Goal: Check status: Check status

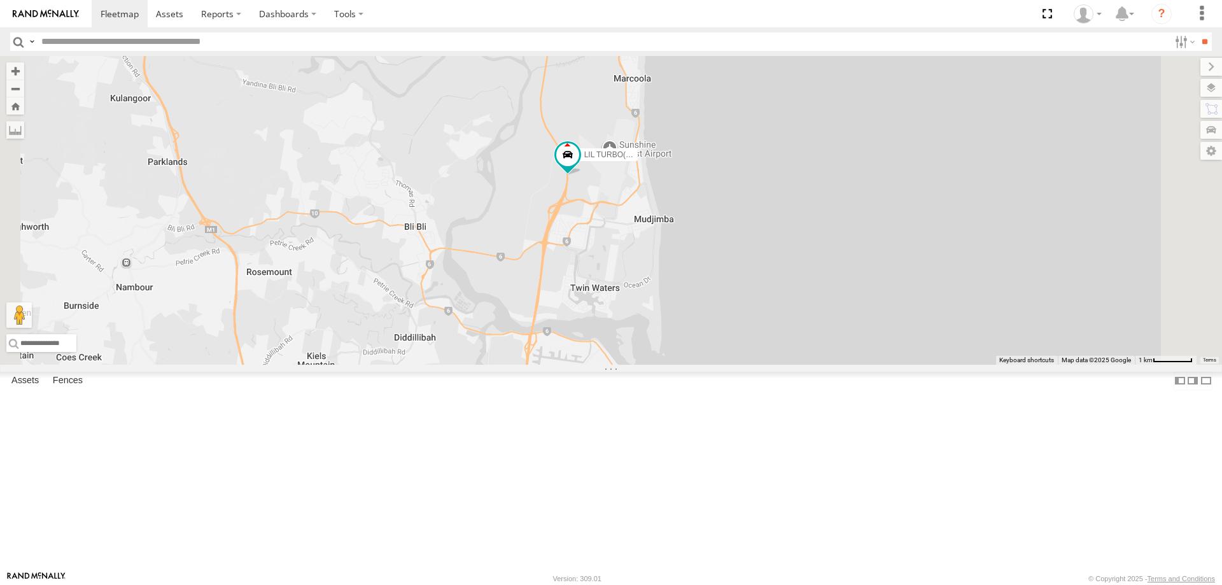
drag, startPoint x: 781, startPoint y: 266, endPoint x: 786, endPoint y: 436, distance: 170.0
click at [786, 365] on div "LIL TURBO(SMALL TRUCK)" at bounding box center [611, 210] width 1222 height 309
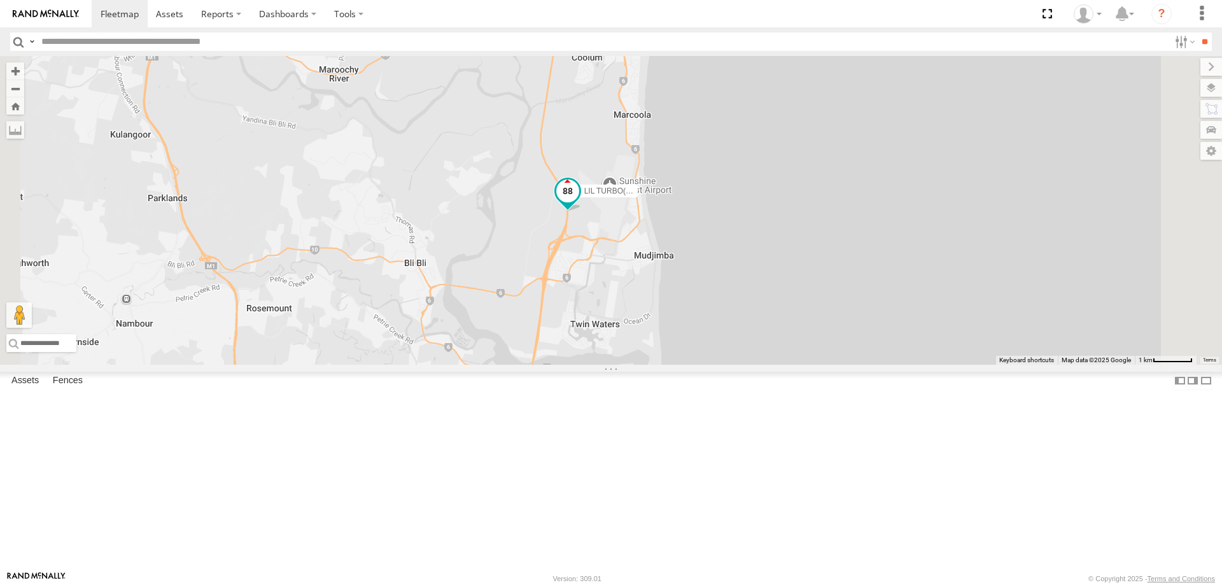
click at [582, 211] on span at bounding box center [568, 193] width 28 height 34
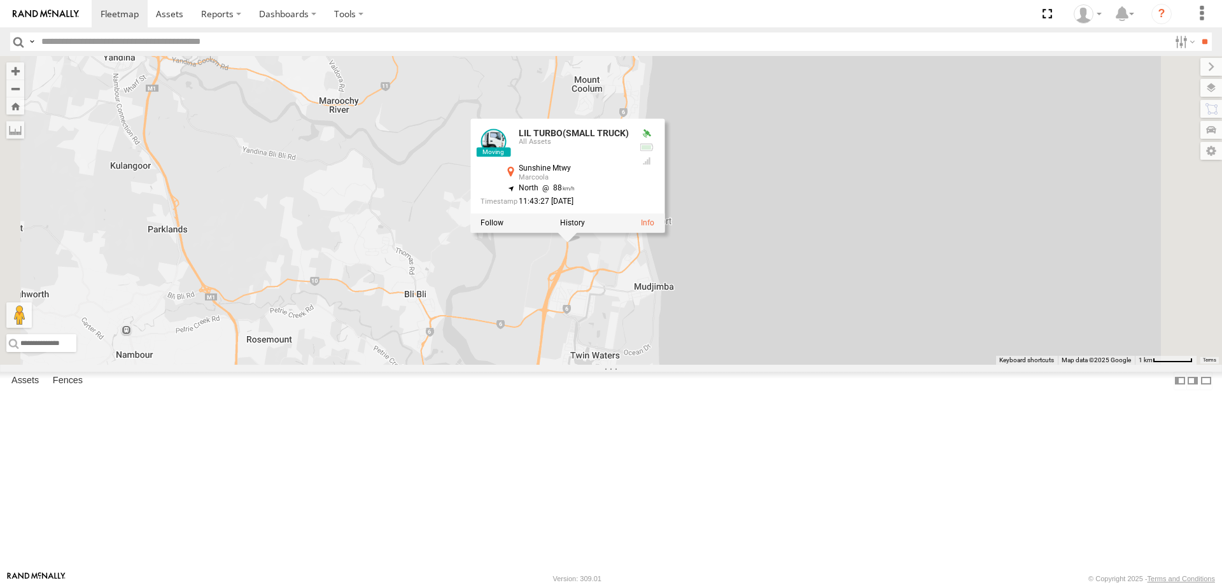
drag, startPoint x: 760, startPoint y: 394, endPoint x: 760, endPoint y: 438, distance: 43.3
click at [762, 365] on div "LIL TURBO(SMALL TRUCK) LIL TURBO(SMALL TRUCK) All Assets Sunshine Mtwy Marcoola…" at bounding box center [611, 210] width 1222 height 309
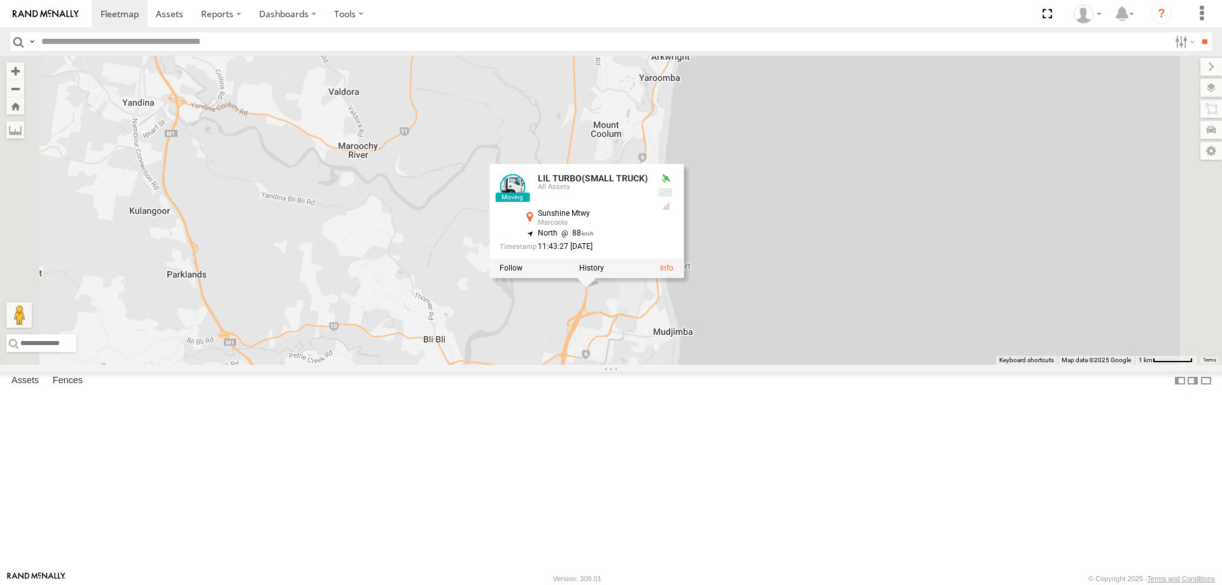
drag, startPoint x: 538, startPoint y: 132, endPoint x: 562, endPoint y: 172, distance: 46.5
click at [562, 172] on div "LIL TURBO(SMALL TRUCK) LIL TURBO(SMALL TRUCK) All Assets Sunshine Mtwy Marcoola…" at bounding box center [611, 210] width 1222 height 309
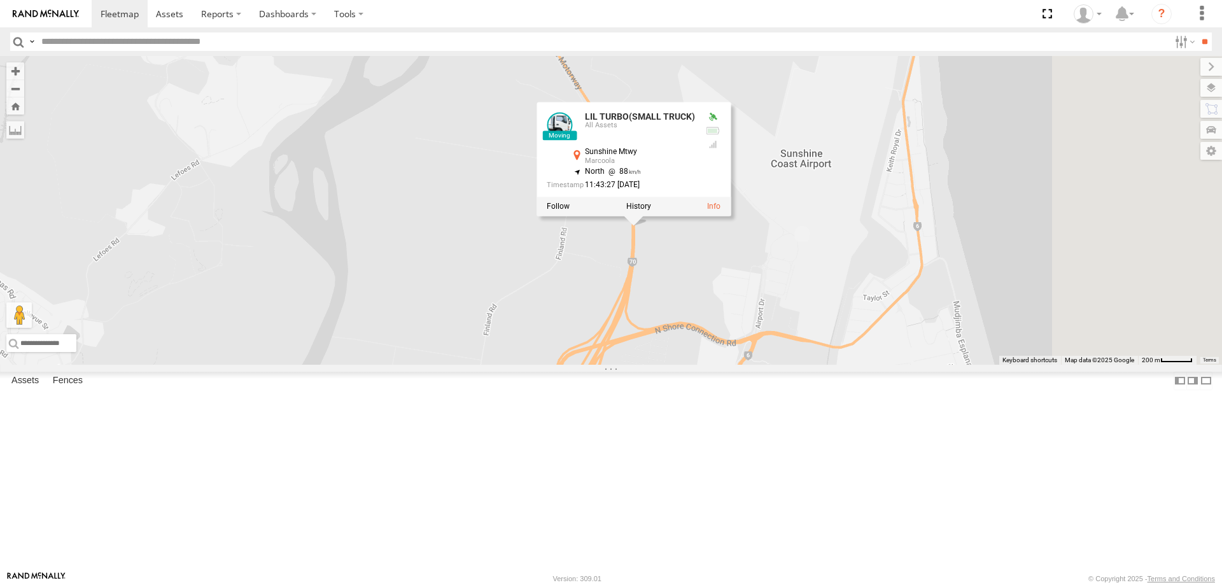
drag, startPoint x: 723, startPoint y: 423, endPoint x: 628, endPoint y: 299, distance: 156.2
click at [628, 299] on div "LIL TURBO(SMALL TRUCK) LIL TURBO(SMALL TRUCK) All Assets Sunshine Mtwy Marcoola…" at bounding box center [611, 210] width 1222 height 309
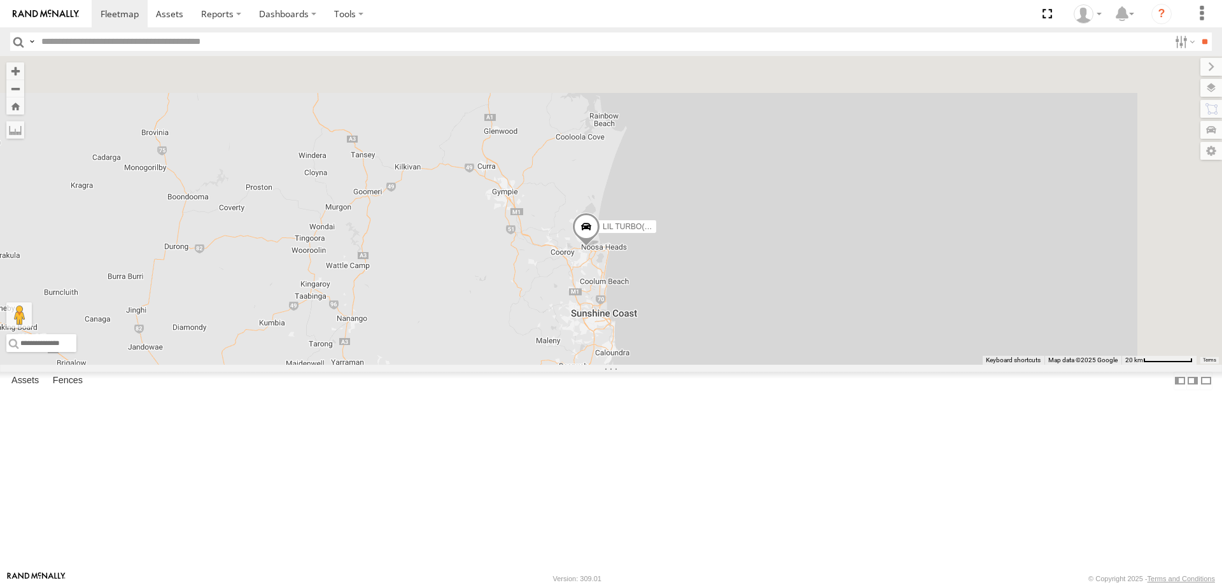
drag, startPoint x: 776, startPoint y: 203, endPoint x: 746, endPoint y: 360, distance: 160.0
click at [746, 360] on div "2 LIL TURBO(SMALL TRUCK)" at bounding box center [611, 210] width 1222 height 309
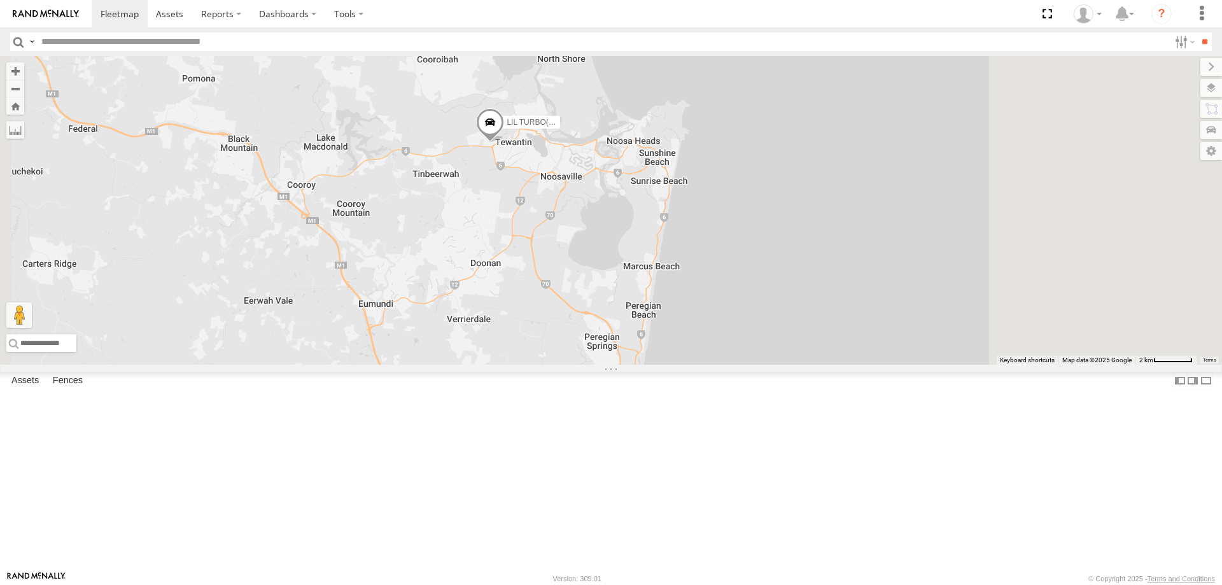
drag, startPoint x: 710, startPoint y: 321, endPoint x: 654, endPoint y: 246, distance: 93.7
click at [654, 246] on div "LIL TURBO(SMALL TRUCK)" at bounding box center [611, 210] width 1222 height 309
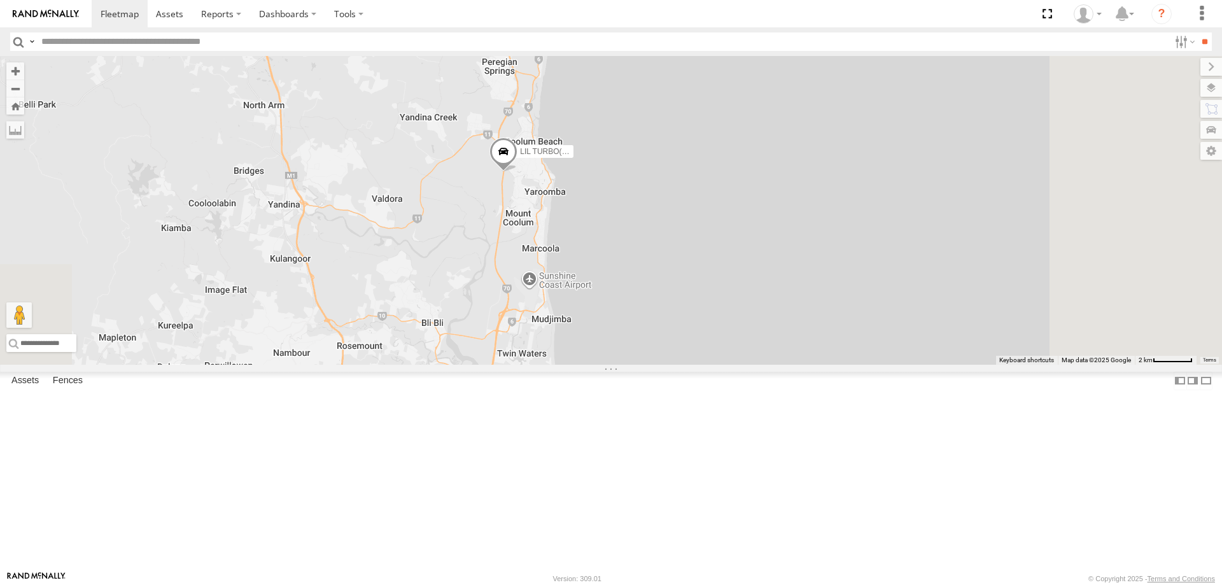
drag, startPoint x: 559, startPoint y: 251, endPoint x: 460, endPoint y: -15, distance: 283.3
click at [460, 0] on html at bounding box center [611, 292] width 1222 height 585
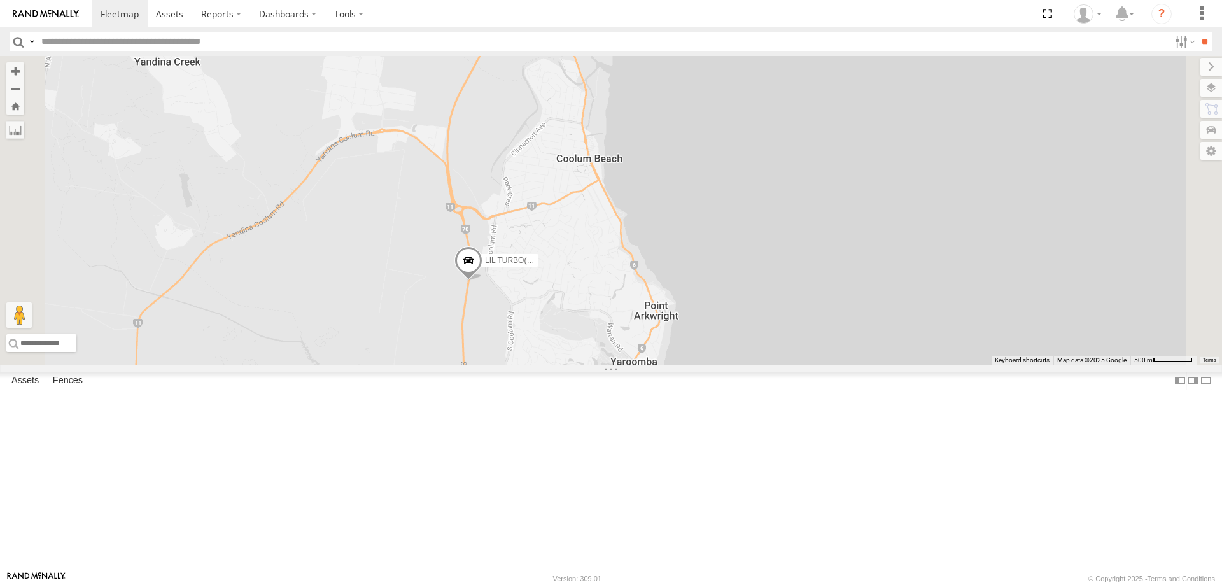
drag, startPoint x: 697, startPoint y: 327, endPoint x: 648, endPoint y: 505, distance: 184.8
click at [648, 365] on div "LIL TURBO(SMALL TRUCK)" at bounding box center [611, 210] width 1222 height 309
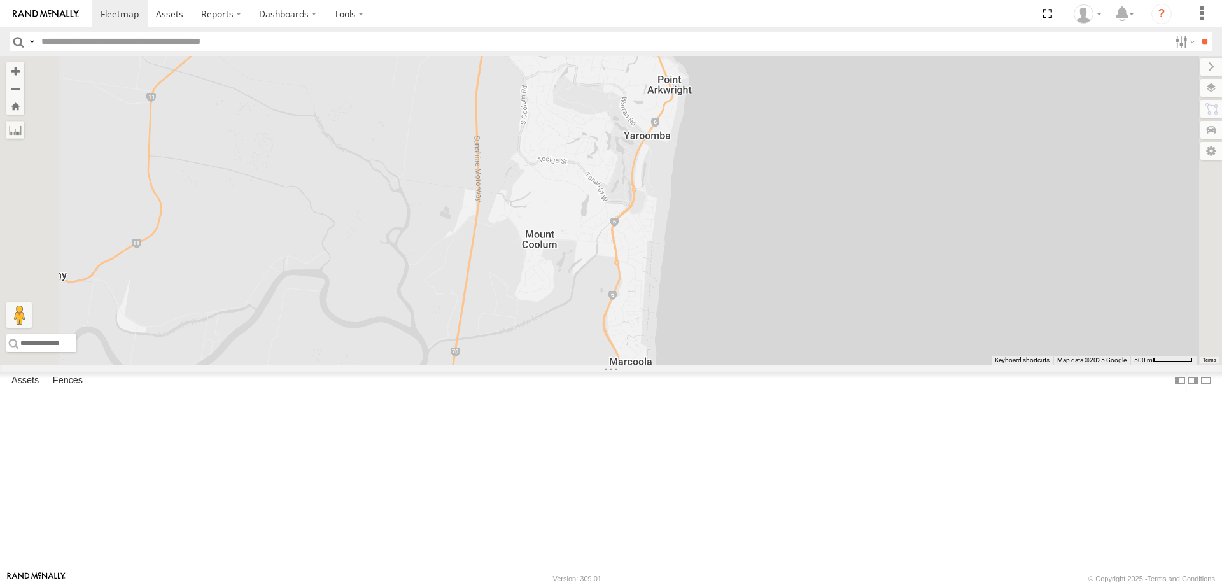
drag, startPoint x: 655, startPoint y: 475, endPoint x: 666, endPoint y: 235, distance: 240.2
click at [666, 235] on div "LIL TURBO(SMALL TRUCK)" at bounding box center [611, 210] width 1222 height 309
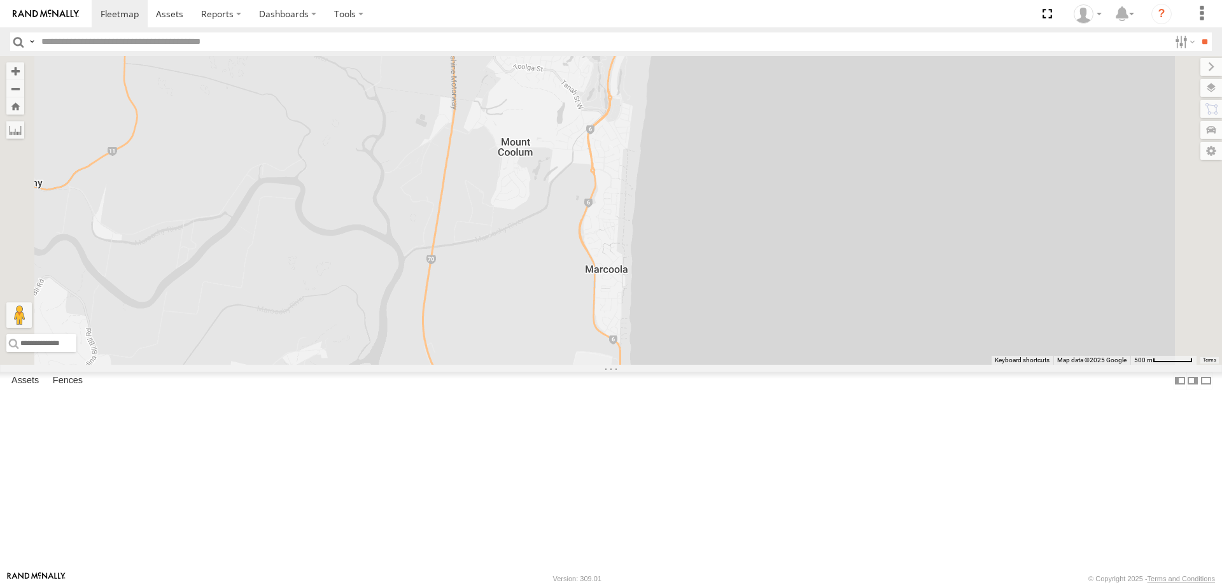
drag, startPoint x: 695, startPoint y: 373, endPoint x: 669, endPoint y: 278, distance: 98.3
click at [669, 278] on div "LIL TURBO(SMALL TRUCK)" at bounding box center [611, 210] width 1222 height 309
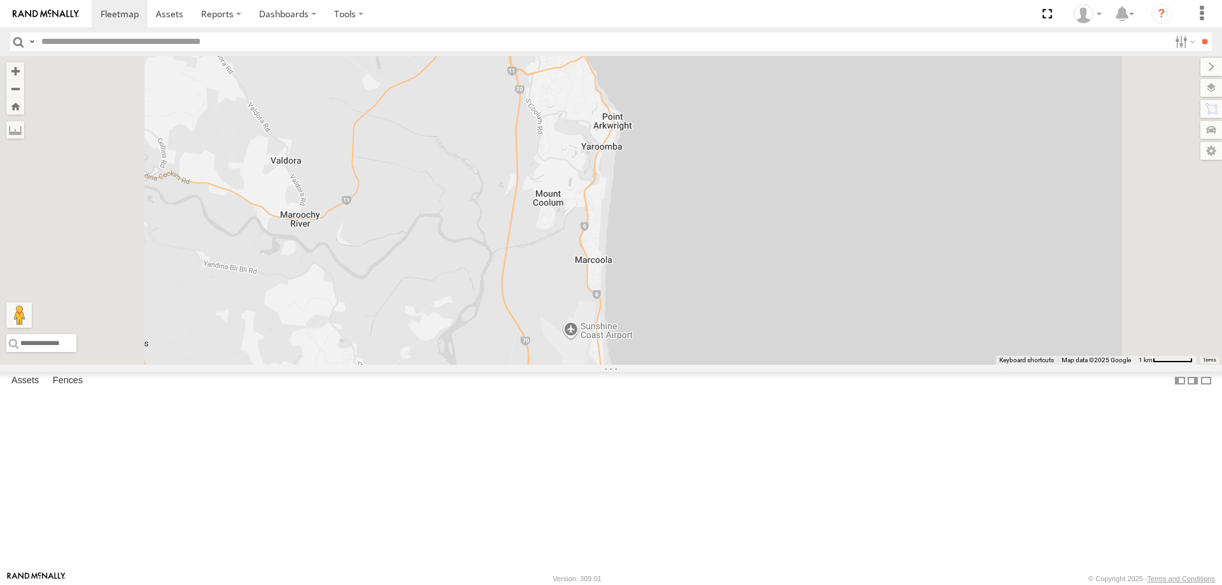
drag, startPoint x: 718, startPoint y: 391, endPoint x: 699, endPoint y: 111, distance: 281.3
click at [699, 115] on div at bounding box center [611, 210] width 1222 height 309
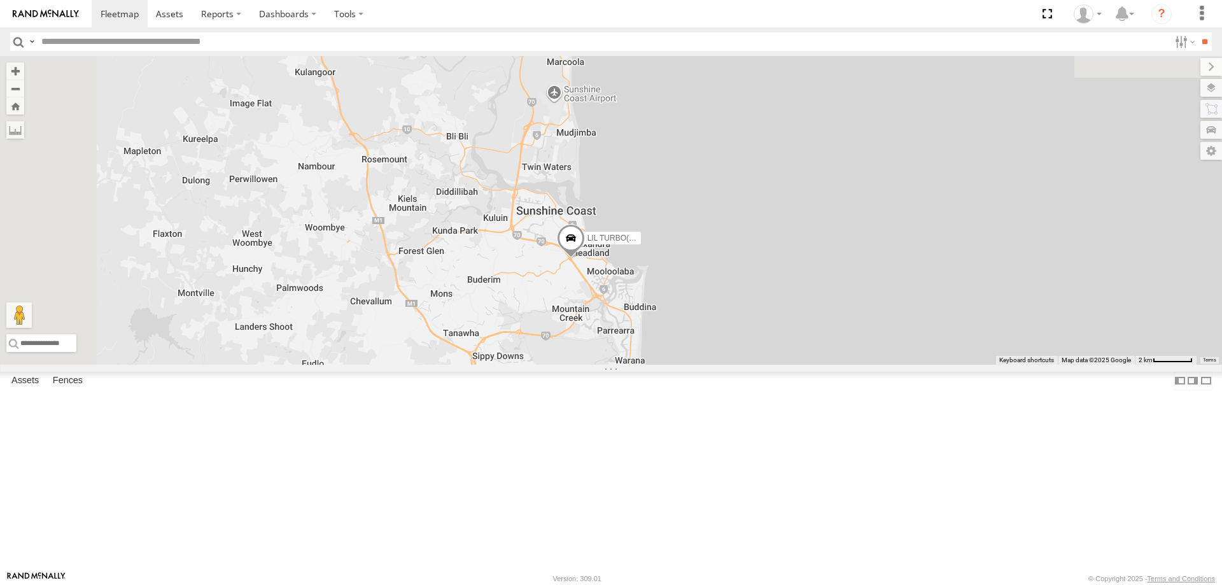
drag, startPoint x: 713, startPoint y: 436, endPoint x: 711, endPoint y: 425, distance: 11.6
click at [711, 365] on div "LIL TURBO(SMALL TRUCK)" at bounding box center [611, 210] width 1222 height 309
